Goal: Transaction & Acquisition: Purchase product/service

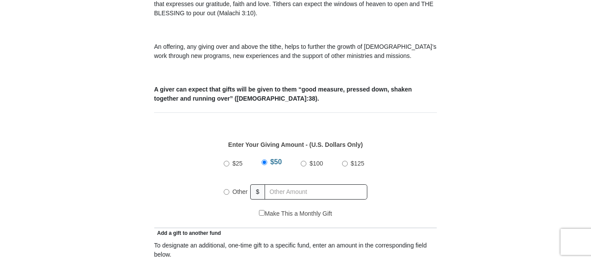
scroll to position [327, 0]
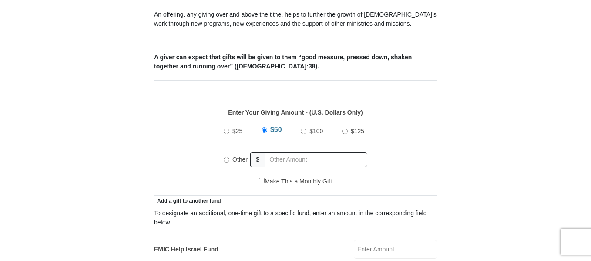
click at [225, 157] on input "Other" at bounding box center [227, 160] width 6 height 6
radio input "true"
type input "157.00"
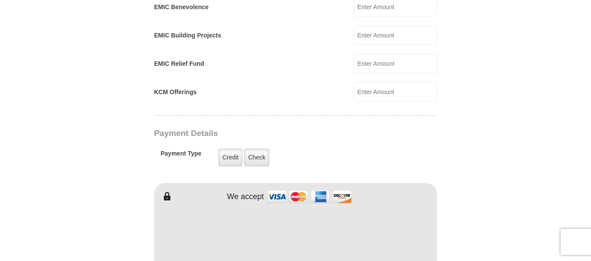
scroll to position [592, 0]
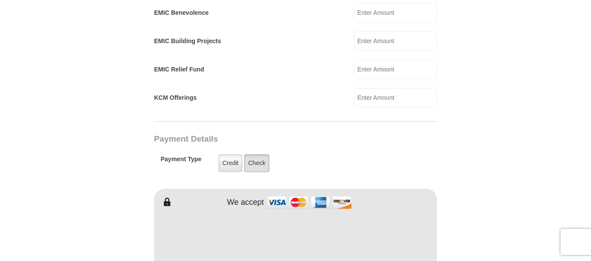
click at [252, 157] on label "Check" at bounding box center [256, 163] width 25 height 18
click at [0, 0] on input "Check" at bounding box center [0, 0] width 0 height 0
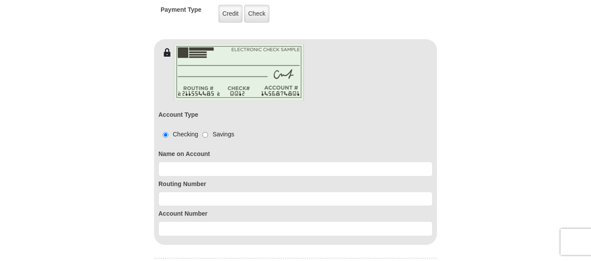
scroll to position [745, 0]
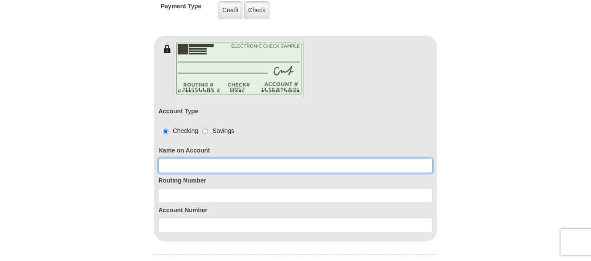
click at [168, 158] on input at bounding box center [295, 165] width 274 height 15
type input "[PERSON_NAME] and [PERSON_NAME]"
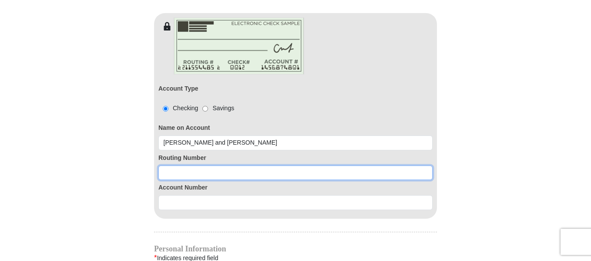
scroll to position [771, 0]
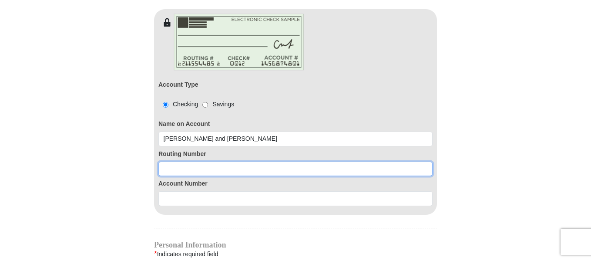
click at [166, 161] on input at bounding box center [295, 168] width 274 height 15
type input "092901683"
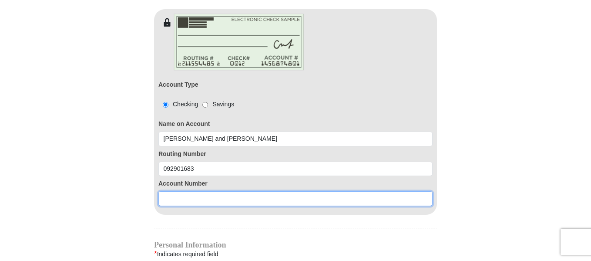
click at [171, 192] on input at bounding box center [295, 198] width 274 height 15
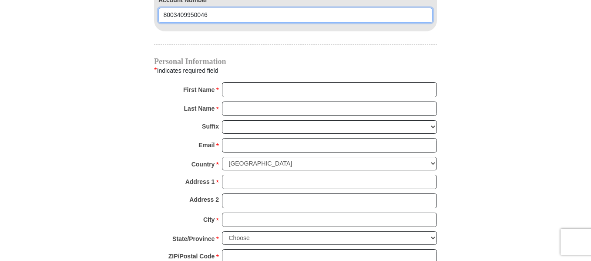
scroll to position [955, 0]
type input "8003409950046"
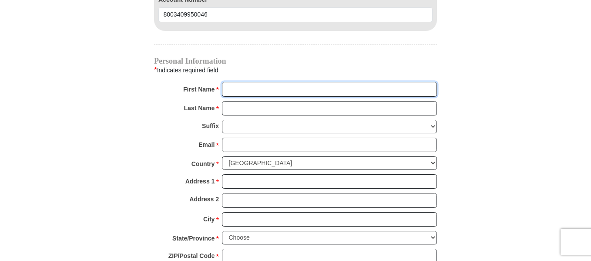
click at [231, 82] on input "First Name *" at bounding box center [329, 89] width 215 height 15
type input "Rocky and Deb"
type input "[PERSON_NAME]"
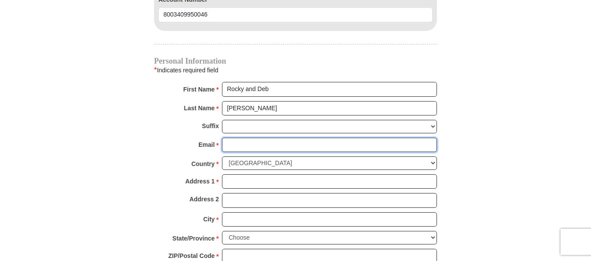
type input "[EMAIL_ADDRESS][DOMAIN_NAME]"
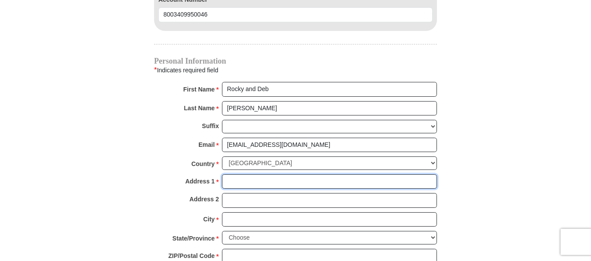
type input "[STREET_ADDRESS]"
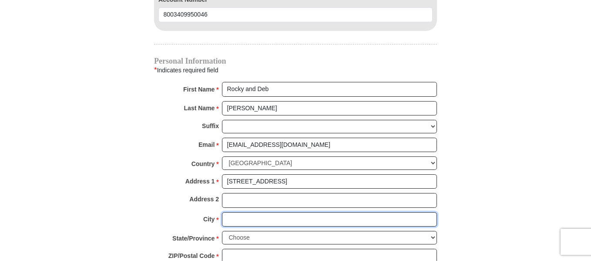
type input "Forsyth"
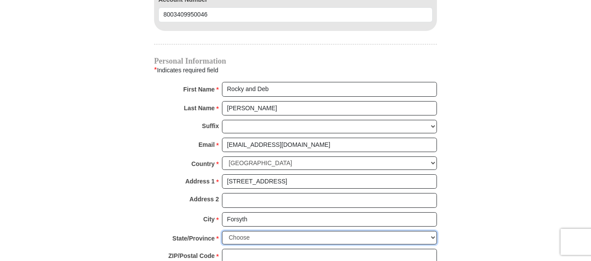
select select "MT"
type input "59327"
type input "4067402200"
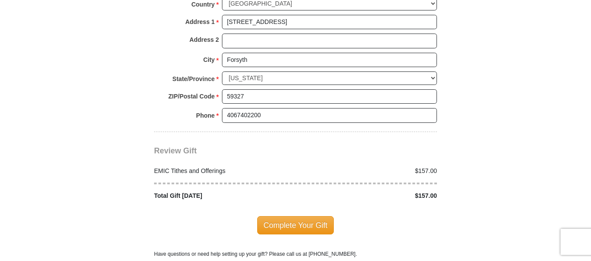
scroll to position [1116, 0]
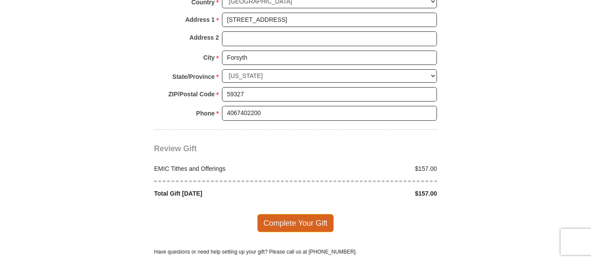
click at [302, 214] on span "Complete Your Gift" at bounding box center [295, 223] width 77 height 18
